Goal: Information Seeking & Learning: Learn about a topic

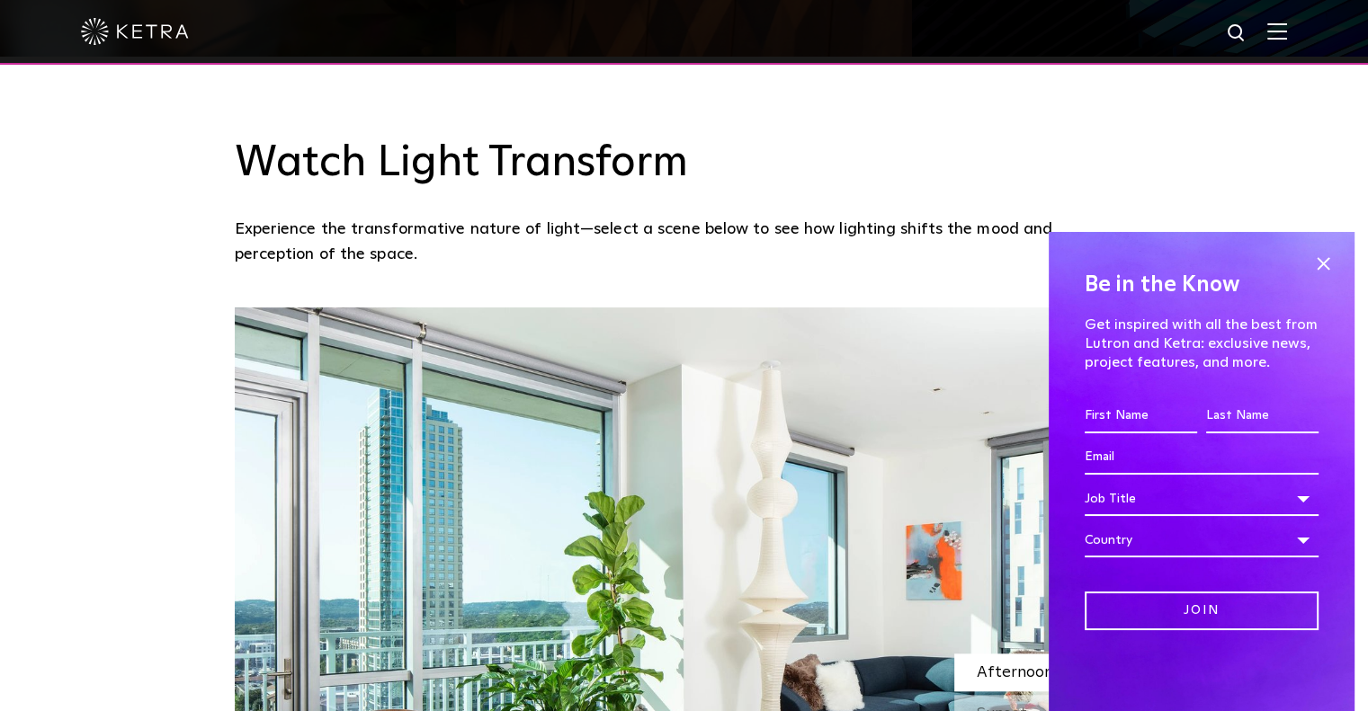
scroll to position [839, 0]
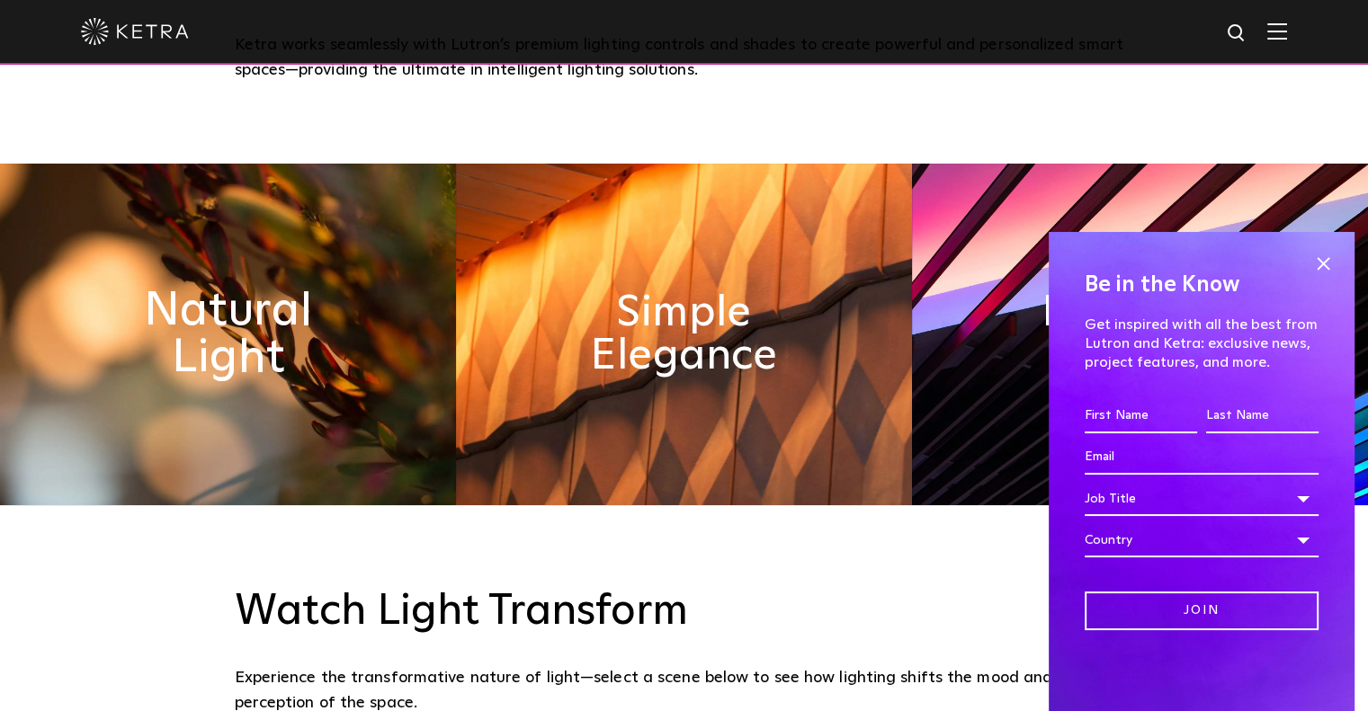
click at [178, 301] on h2 "Natural Light" at bounding box center [227, 335] width 248 height 94
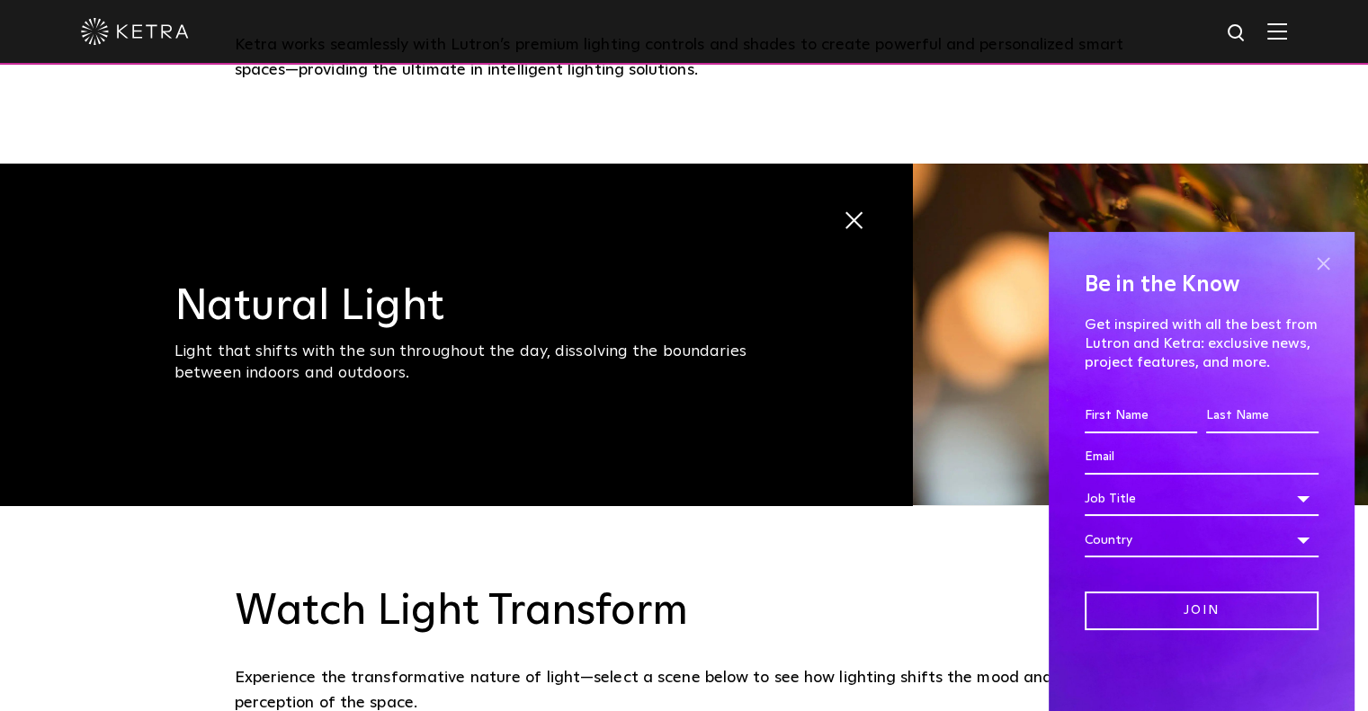
click at [1324, 257] on span at bounding box center [1322, 263] width 27 height 27
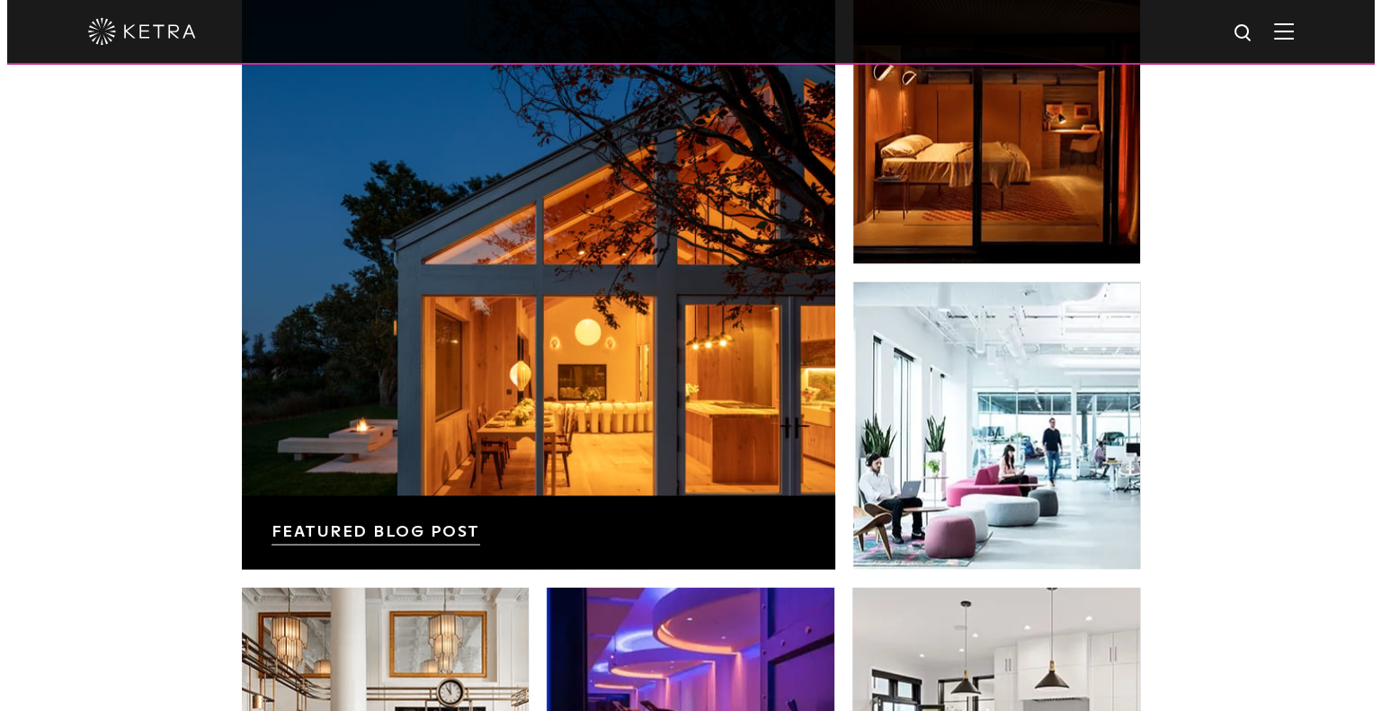
scroll to position [1981, 0]
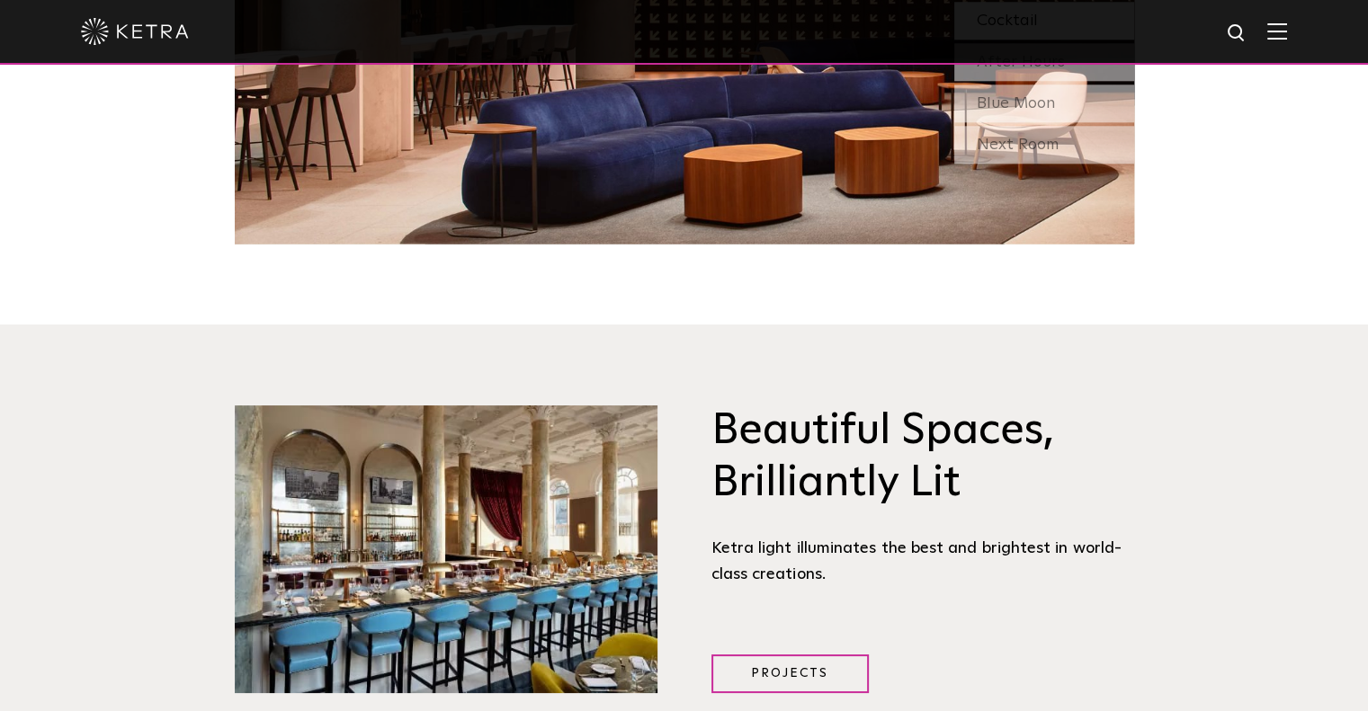
click at [1287, 39] on img at bounding box center [1277, 30] width 20 height 17
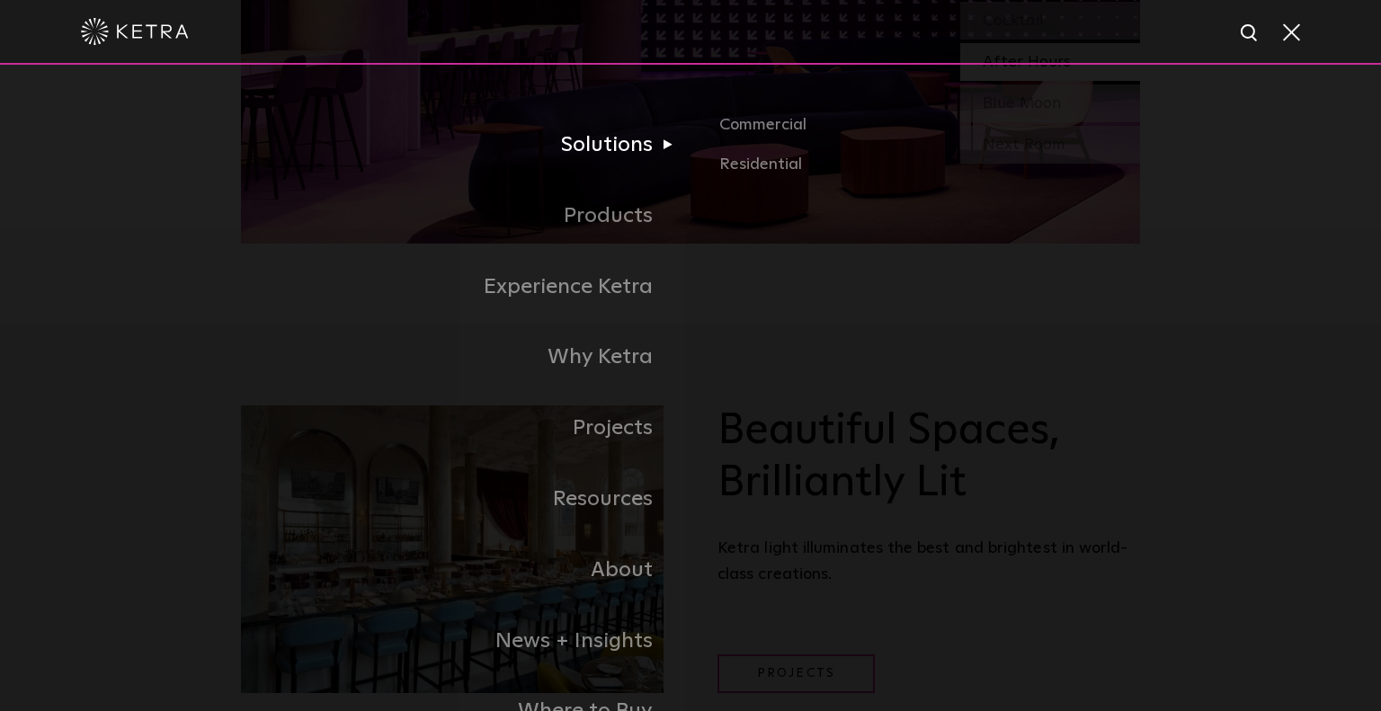
click at [641, 151] on link "Solutions" at bounding box center [466, 145] width 450 height 71
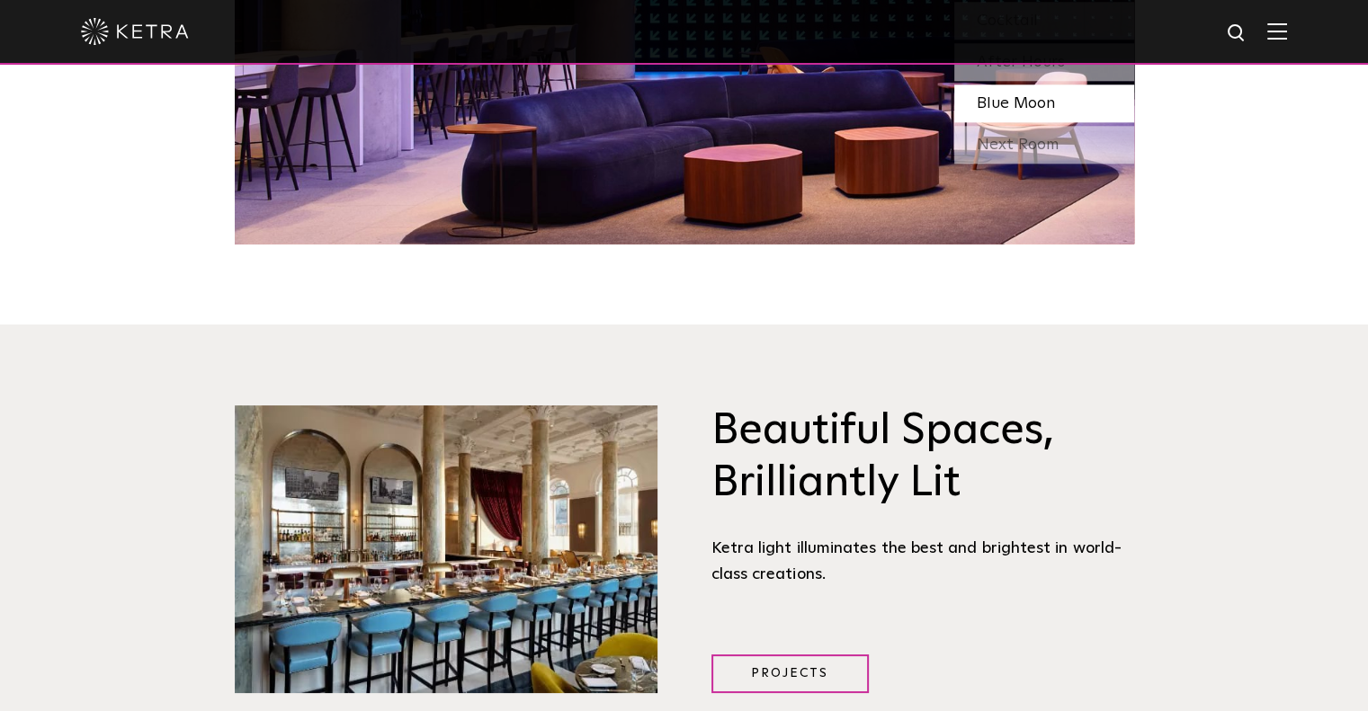
click at [1287, 31] on img at bounding box center [1277, 30] width 20 height 17
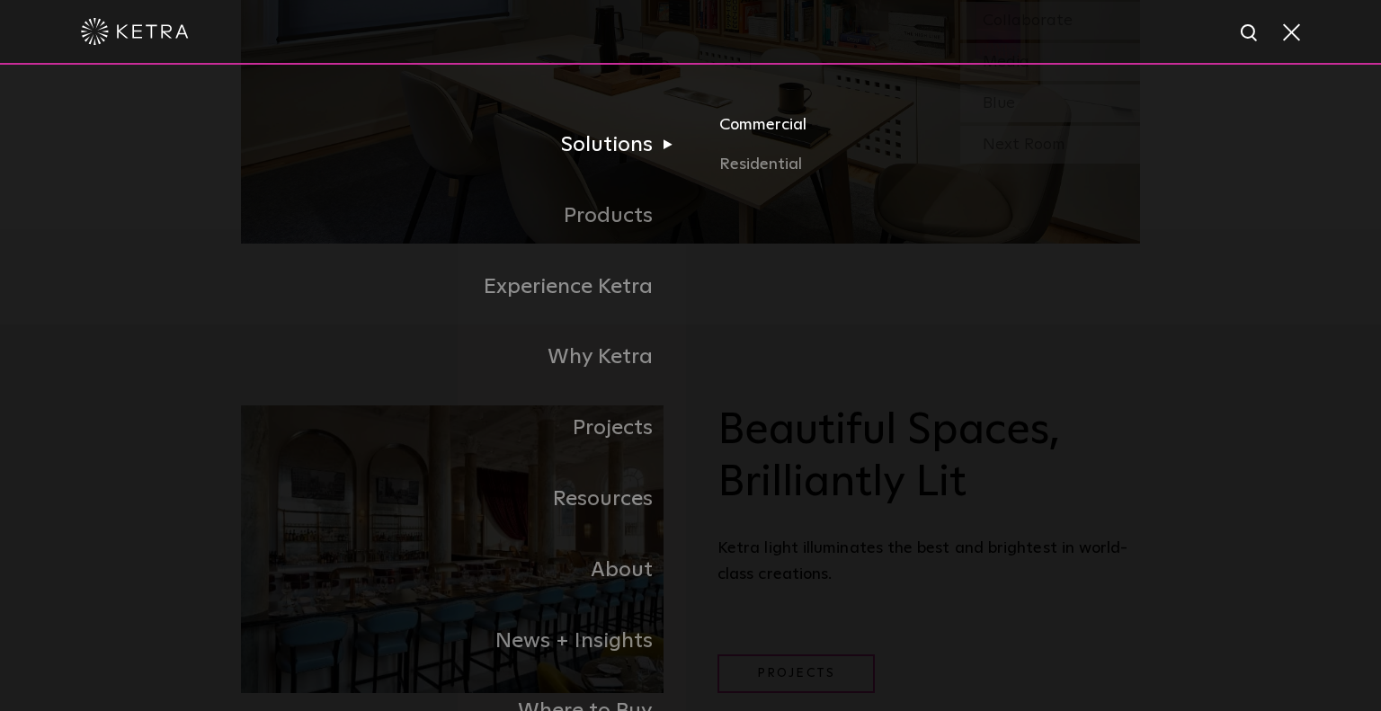
click at [743, 129] on link "Commercial" at bounding box center [929, 132] width 421 height 40
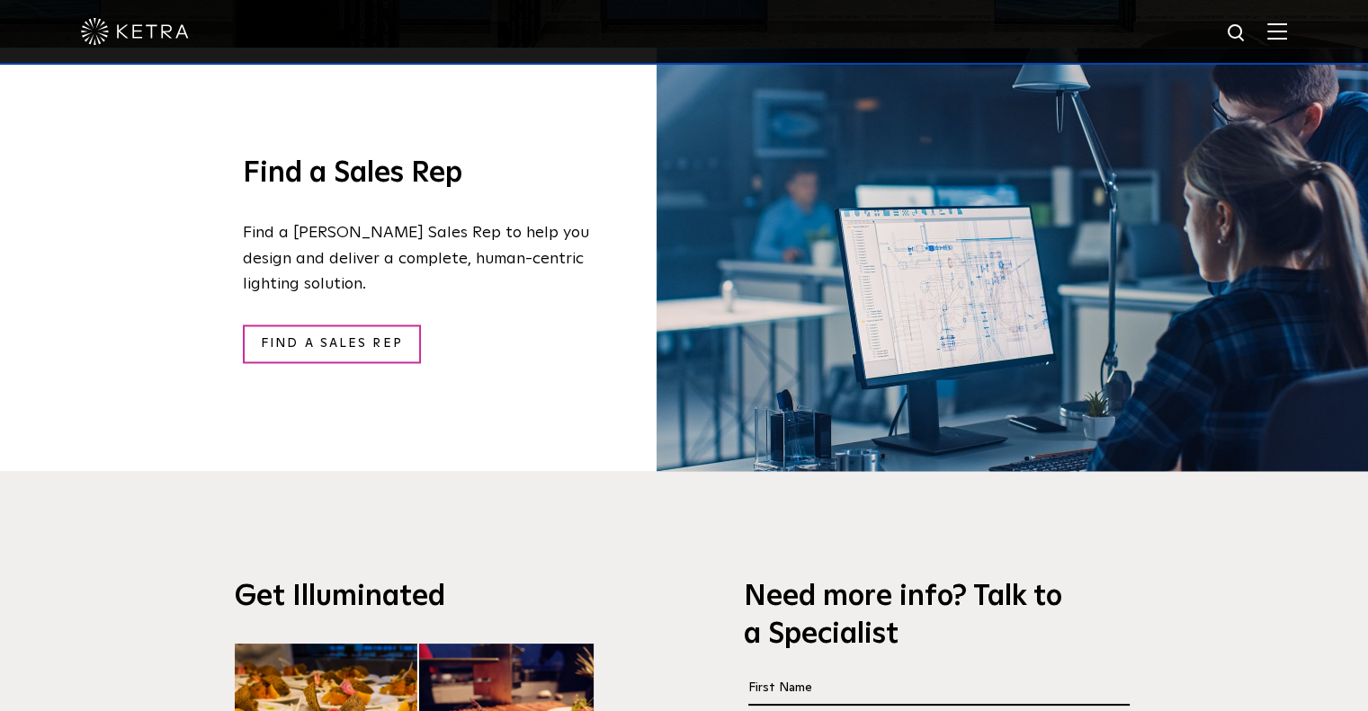
scroll to position [2397, 0]
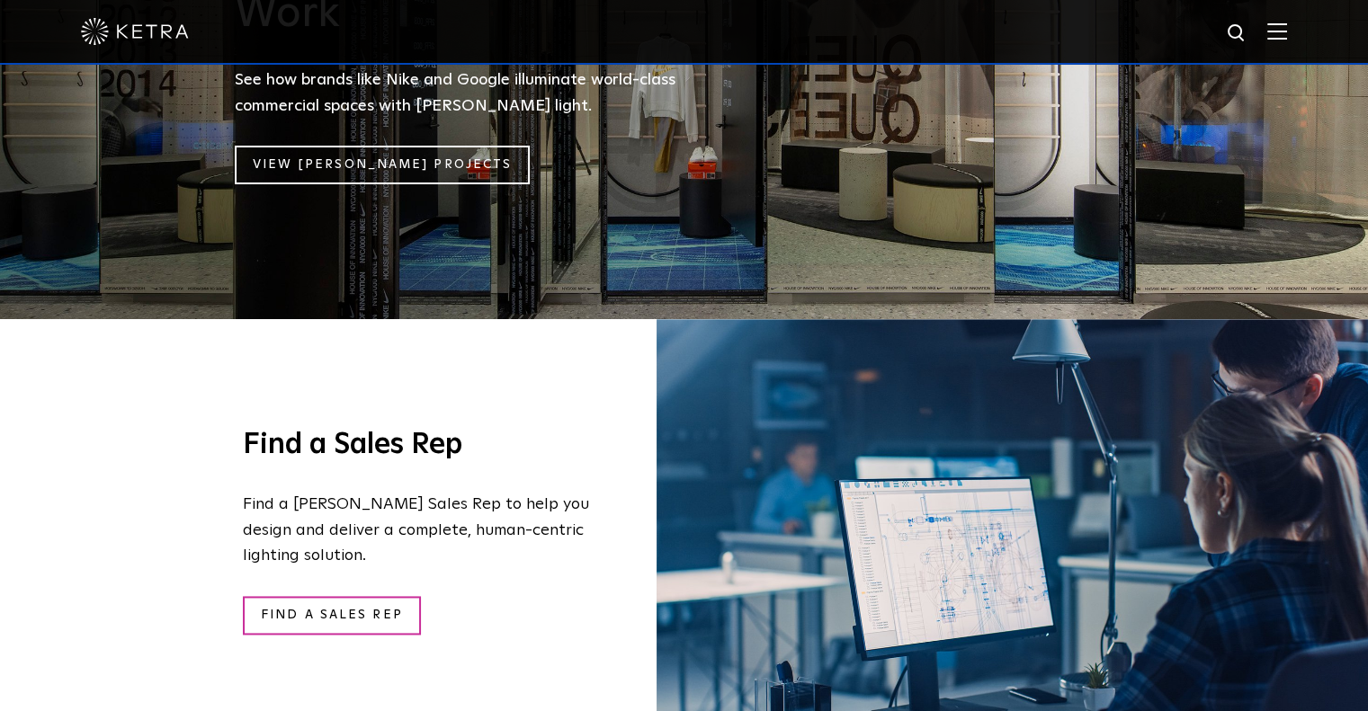
click at [1287, 37] on img at bounding box center [1277, 30] width 20 height 17
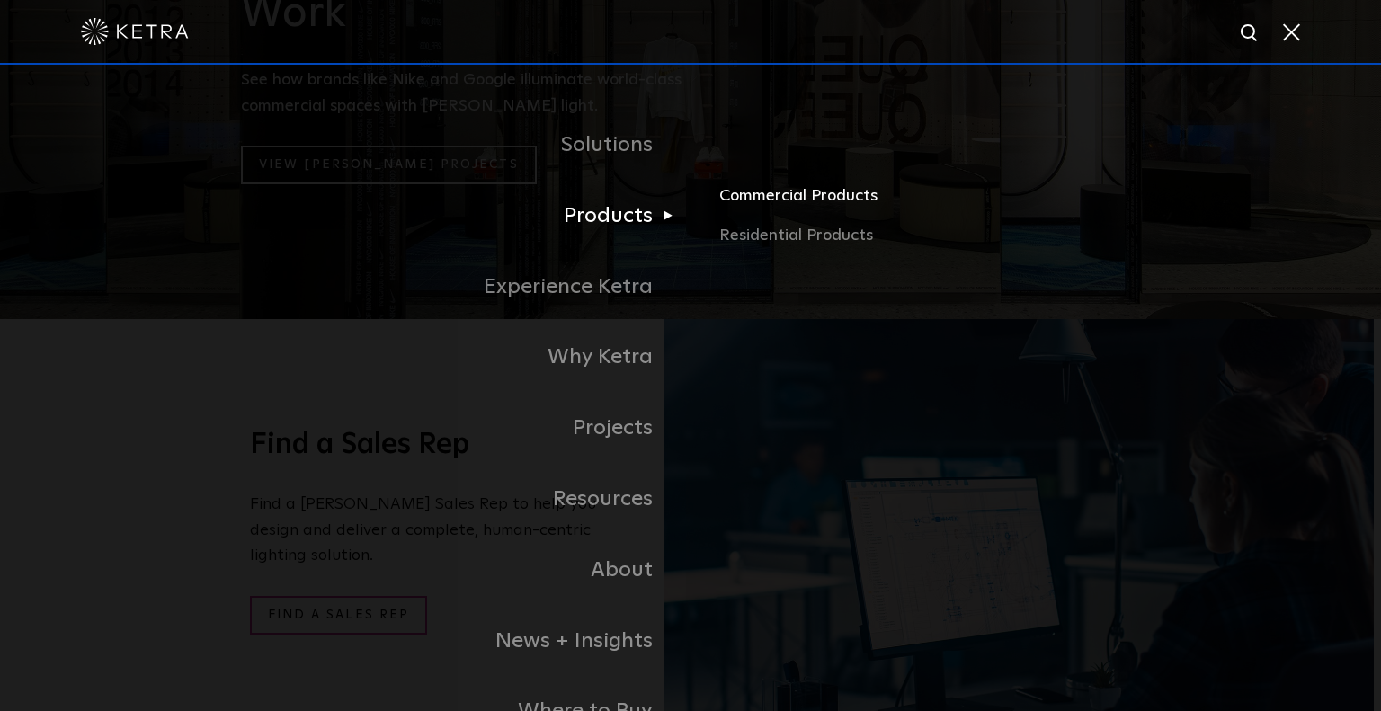
click at [748, 192] on link "Commercial Products" at bounding box center [929, 203] width 421 height 40
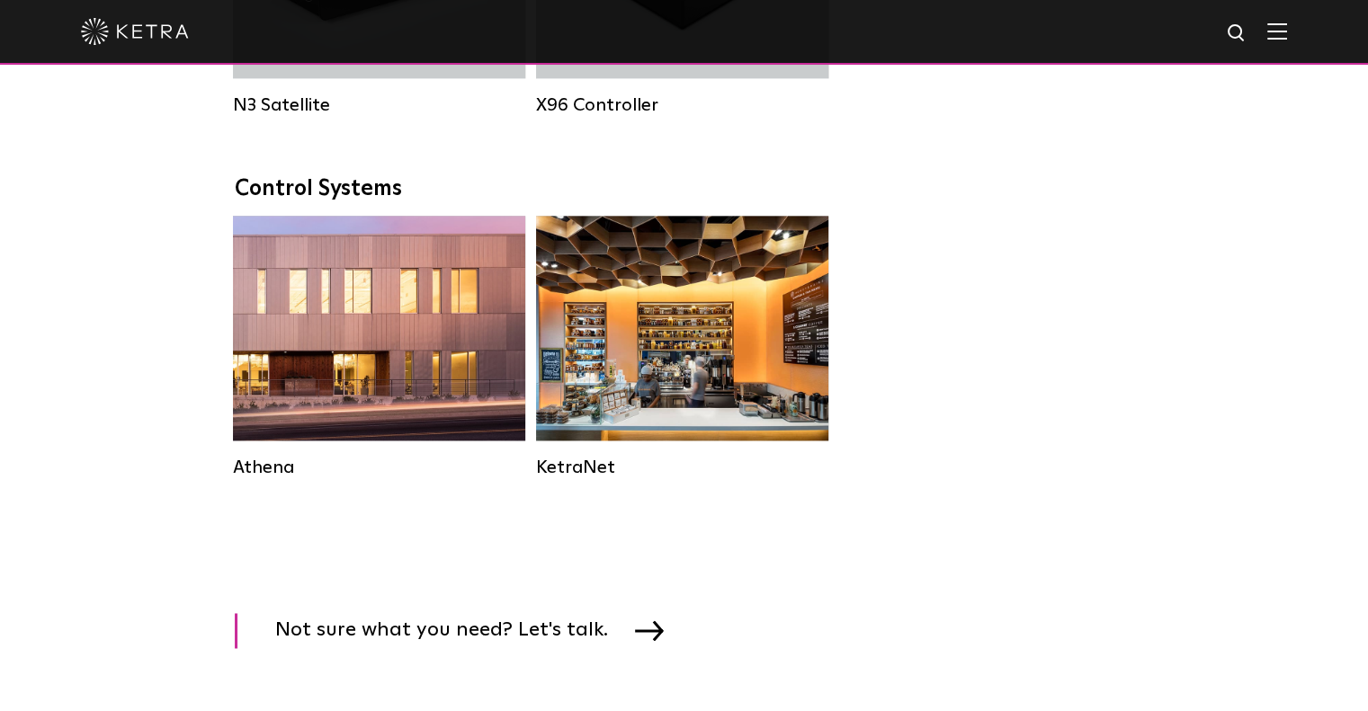
scroll to position [2757, 0]
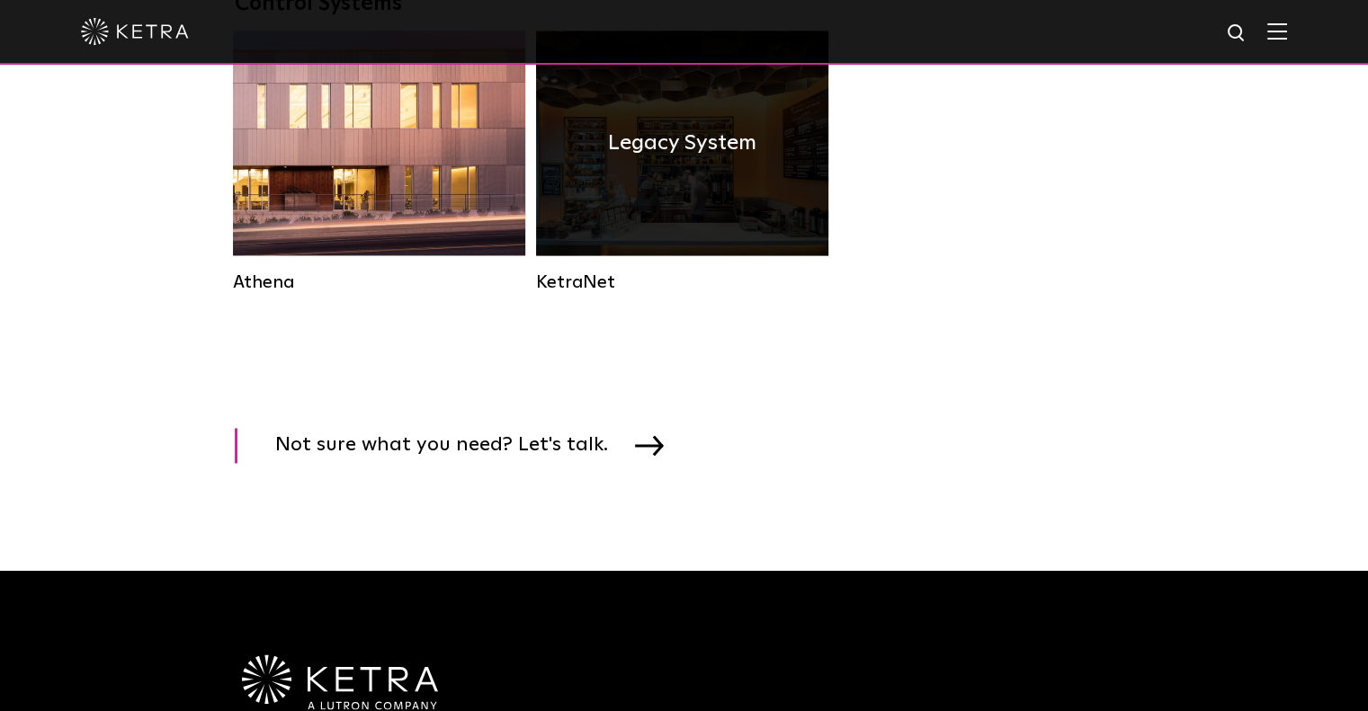
click at [664, 160] on h4 "Legacy System" at bounding box center [682, 143] width 148 height 34
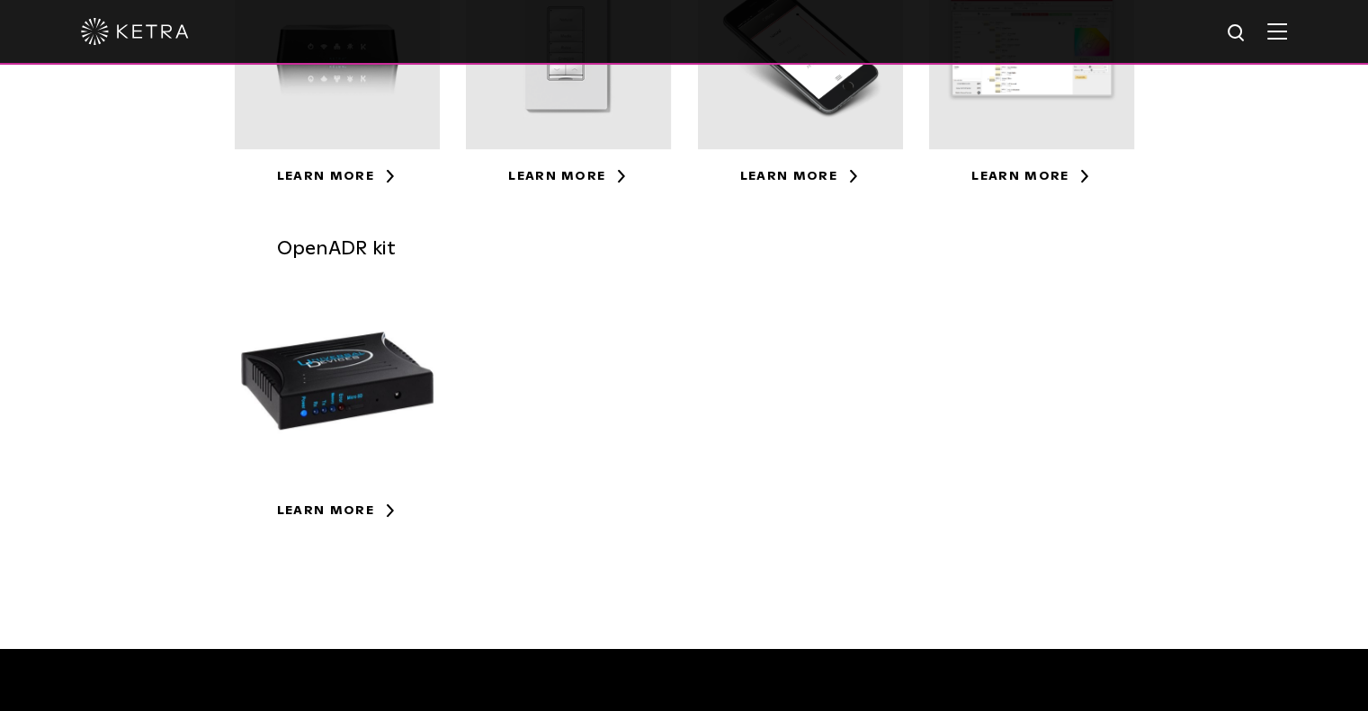
scroll to position [479, 0]
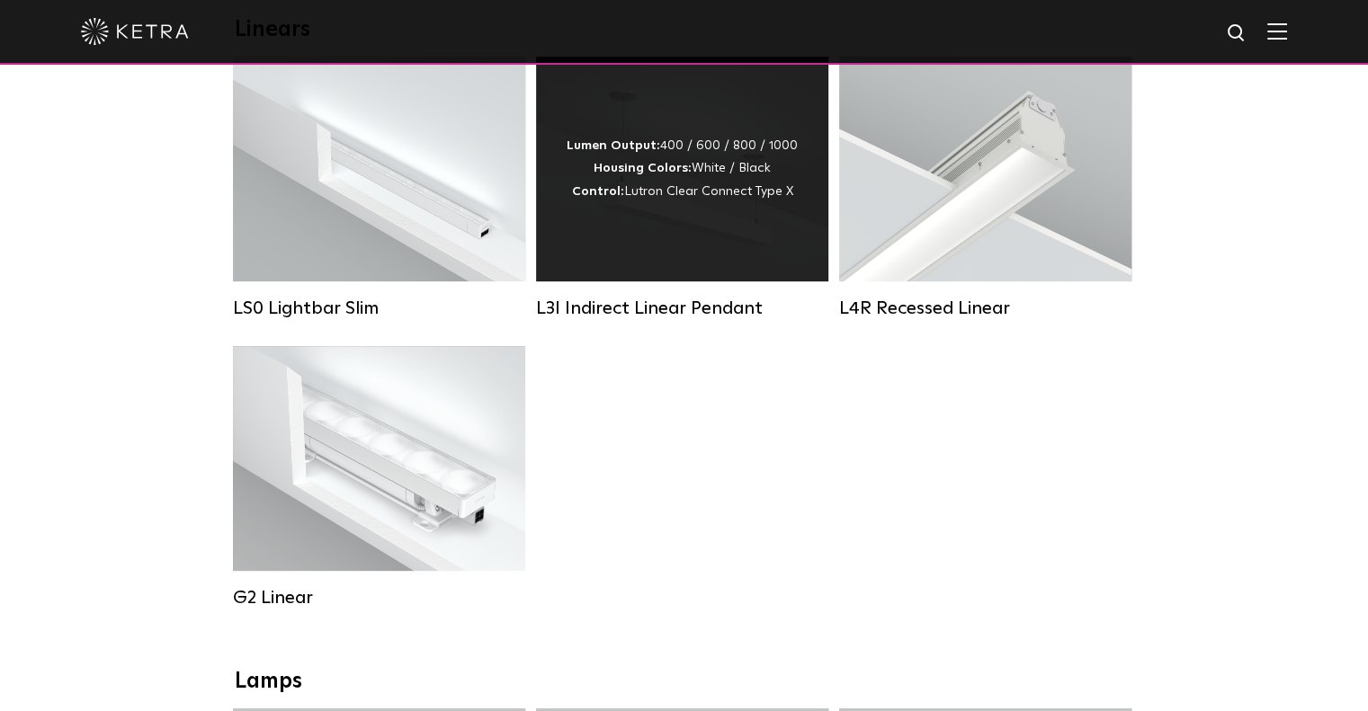
scroll to position [719, 0]
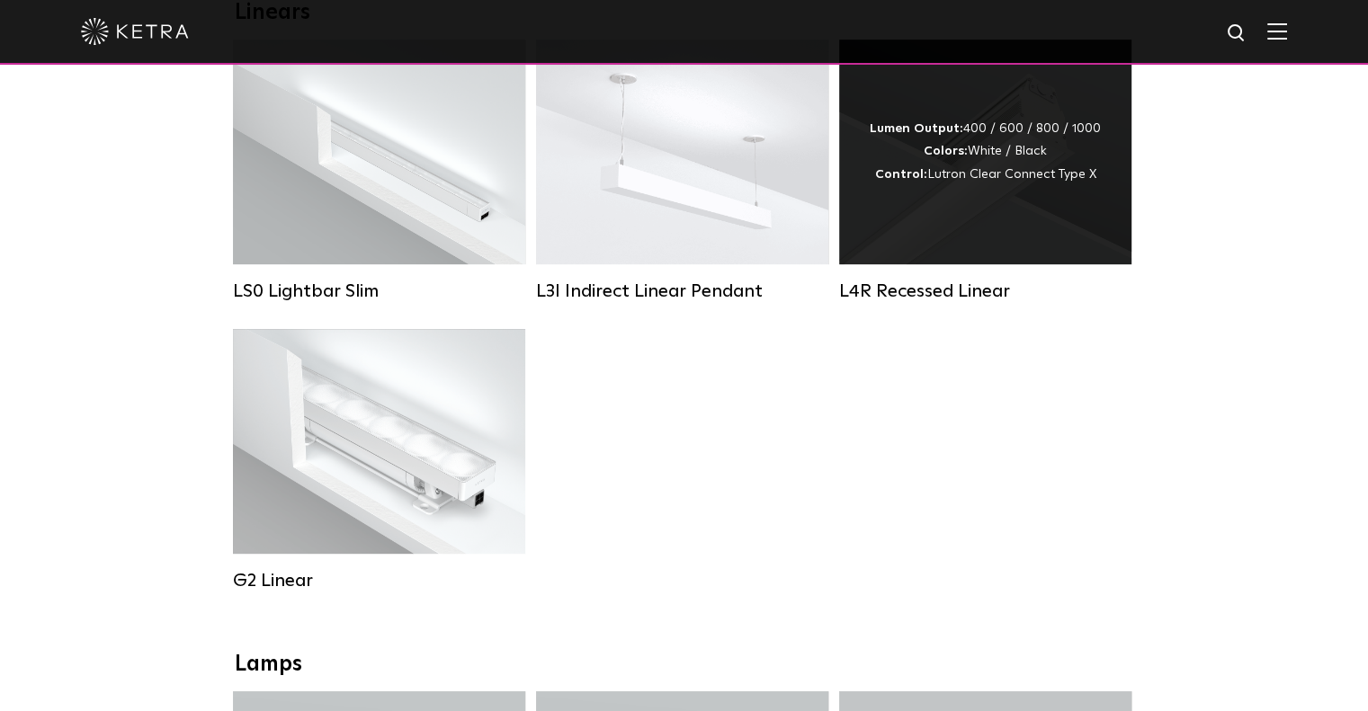
click at [932, 186] on div "Lumen Output: 400 / 600 / 800 / 1000 Colors: White / Black Control: Lutron Clea…" at bounding box center [984, 152] width 231 height 68
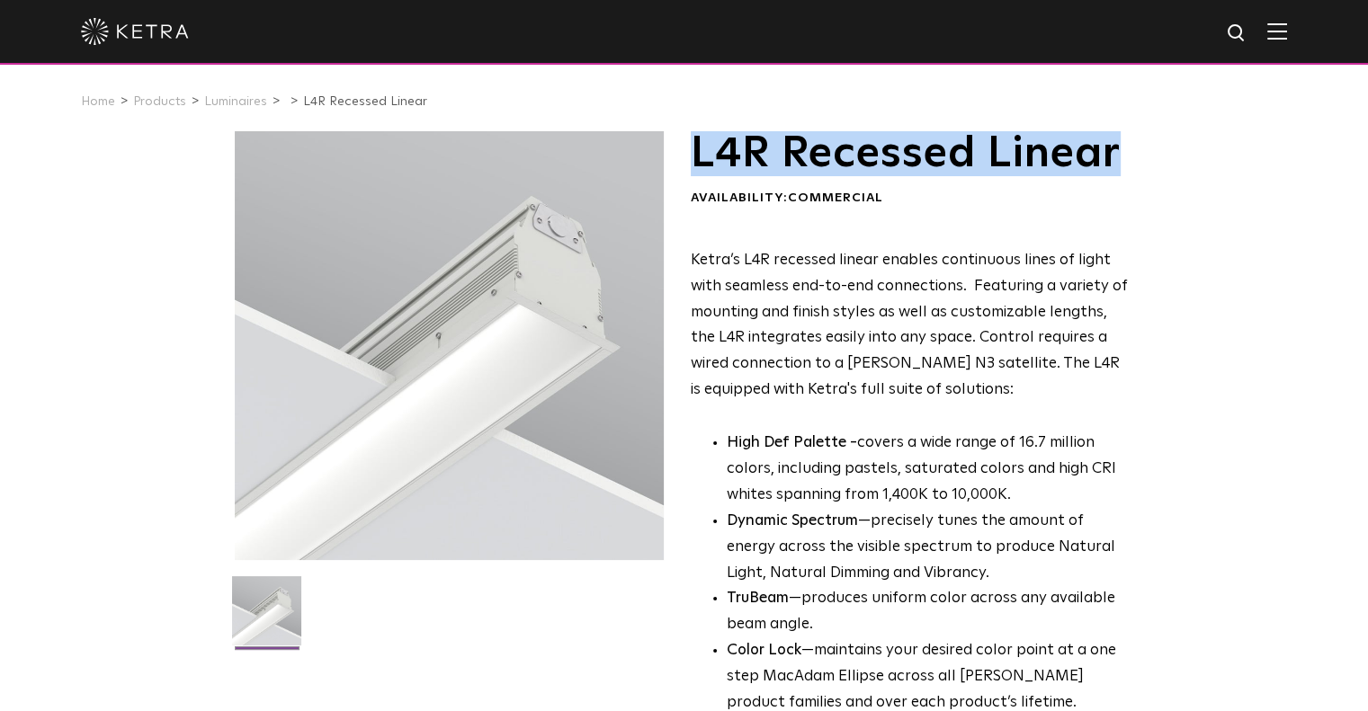
drag, startPoint x: 690, startPoint y: 158, endPoint x: 1127, endPoint y: 170, distance: 438.0
click at [1127, 170] on h1 "L4R Recessed Linear" at bounding box center [910, 153] width 438 height 45
